Goal: Task Accomplishment & Management: Use online tool/utility

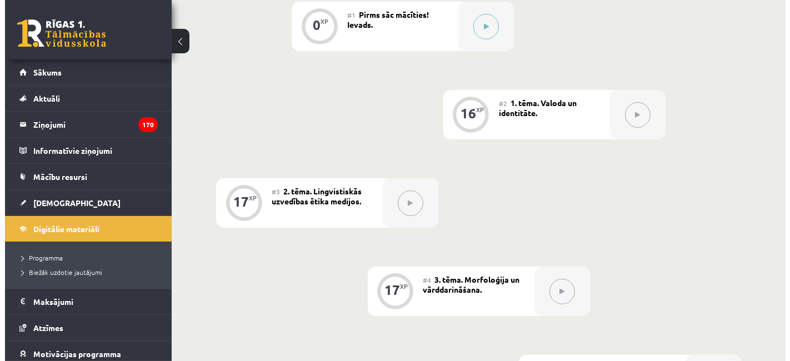
scroll to position [308, 0]
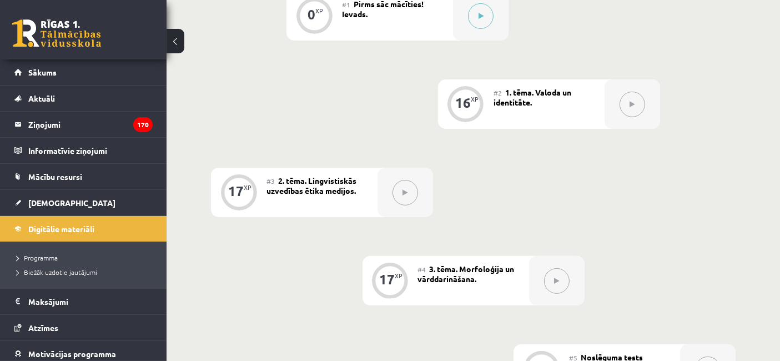
click at [625, 102] on button at bounding box center [633, 105] width 26 height 26
click at [501, 22] on div at bounding box center [481, 15] width 56 height 49
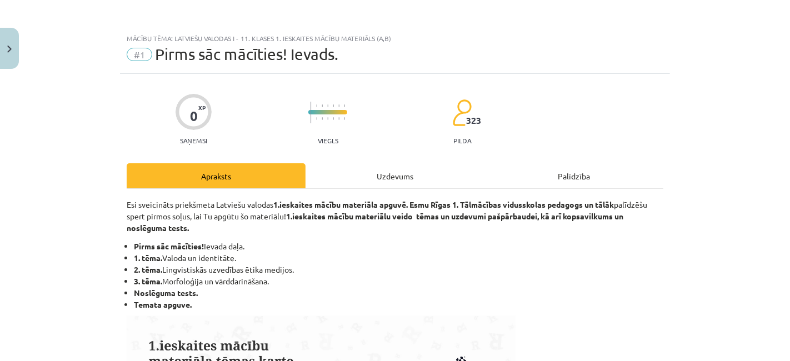
click at [428, 179] on div "Uzdevums" at bounding box center [394, 175] width 179 height 25
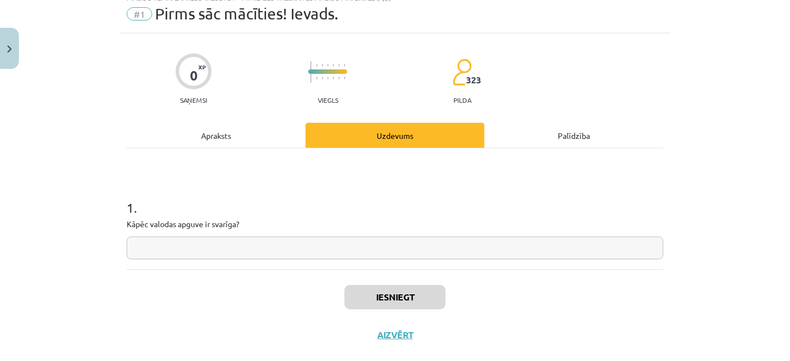
scroll to position [60, 0]
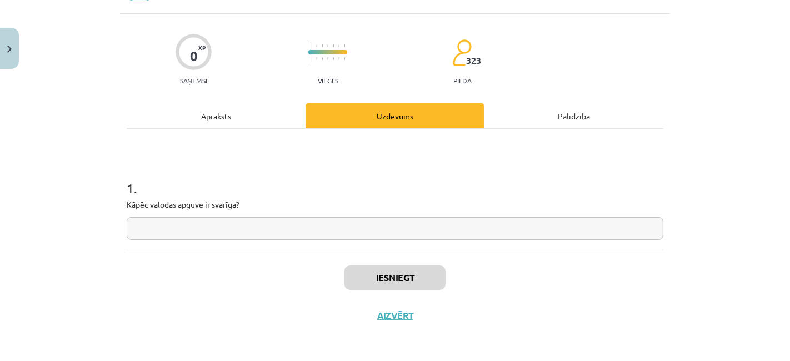
click at [314, 217] on input "text" at bounding box center [395, 228] width 536 height 23
type input "*"
click at [393, 282] on button "Iesniegt" at bounding box center [394, 277] width 101 height 24
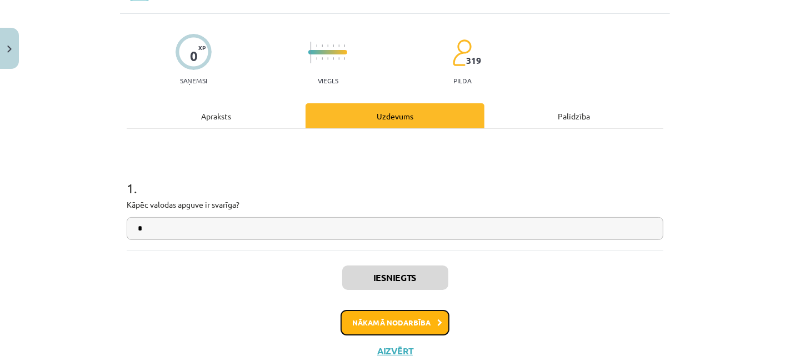
click at [378, 330] on button "Nākamā nodarbība" at bounding box center [394, 323] width 109 height 26
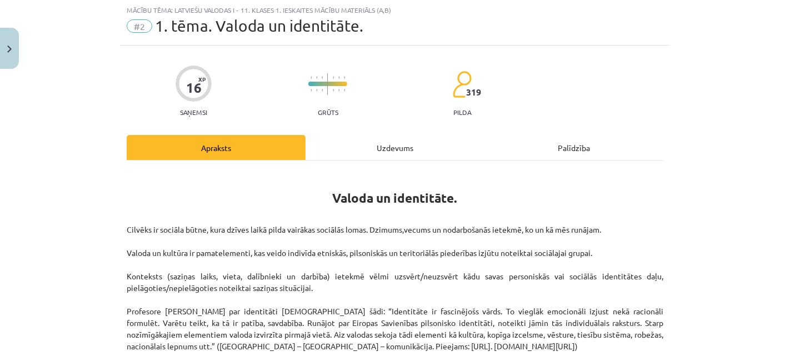
scroll to position [27, 0]
click at [345, 139] on div "Uzdevums" at bounding box center [394, 148] width 179 height 25
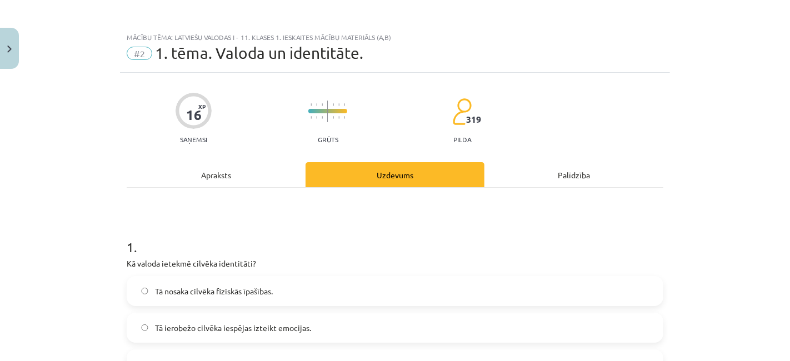
scroll to position [0, 0]
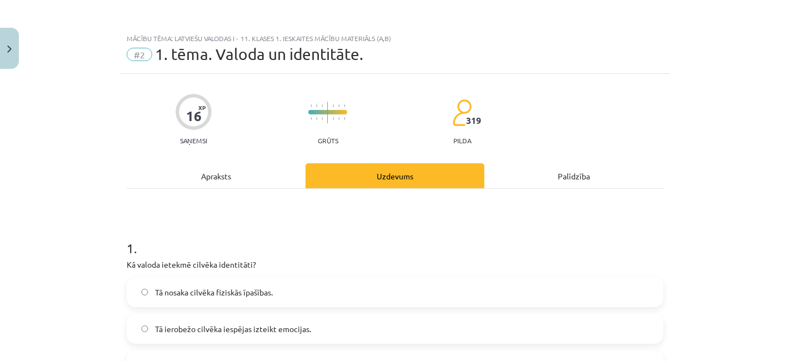
click at [227, 178] on div "Apraksts" at bounding box center [216, 175] width 179 height 25
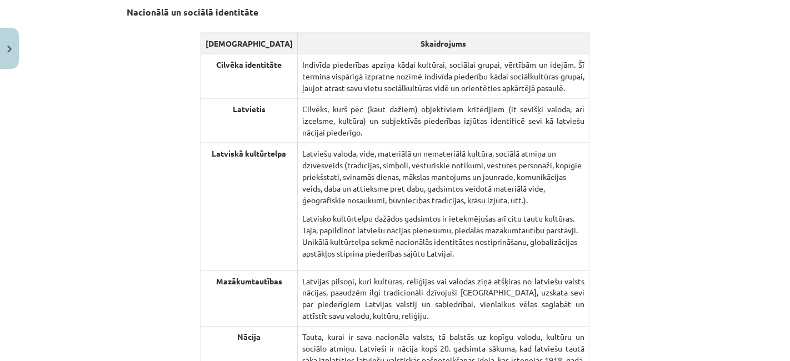
scroll to position [1508, 0]
